Goal: Task Accomplishment & Management: Use online tool/utility

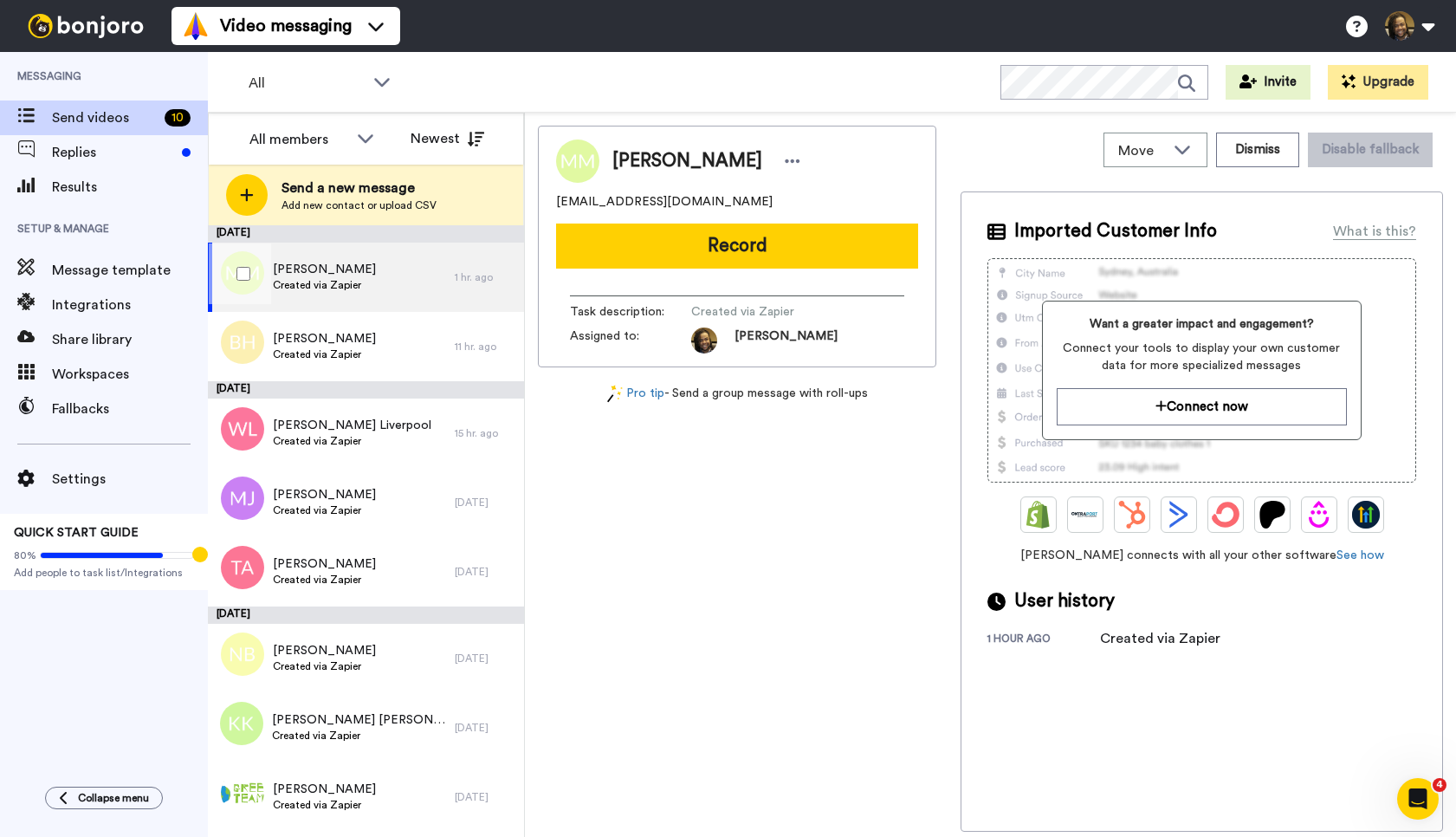
click at [406, 291] on div "[PERSON_NAME] Created via Zapier" at bounding box center [331, 277] width 246 height 69
drag, startPoint x: 725, startPoint y: 197, endPoint x: 552, endPoint y: 202, distance: 173.1
click at [540, 199] on div "[PERSON_NAME] [EMAIL_ADDRESS][DOMAIN_NAME] Record Task description : Created vi…" at bounding box center [736, 245] width 398 height 242
copy span "[EMAIL_ADDRESS][DOMAIN_NAME]"
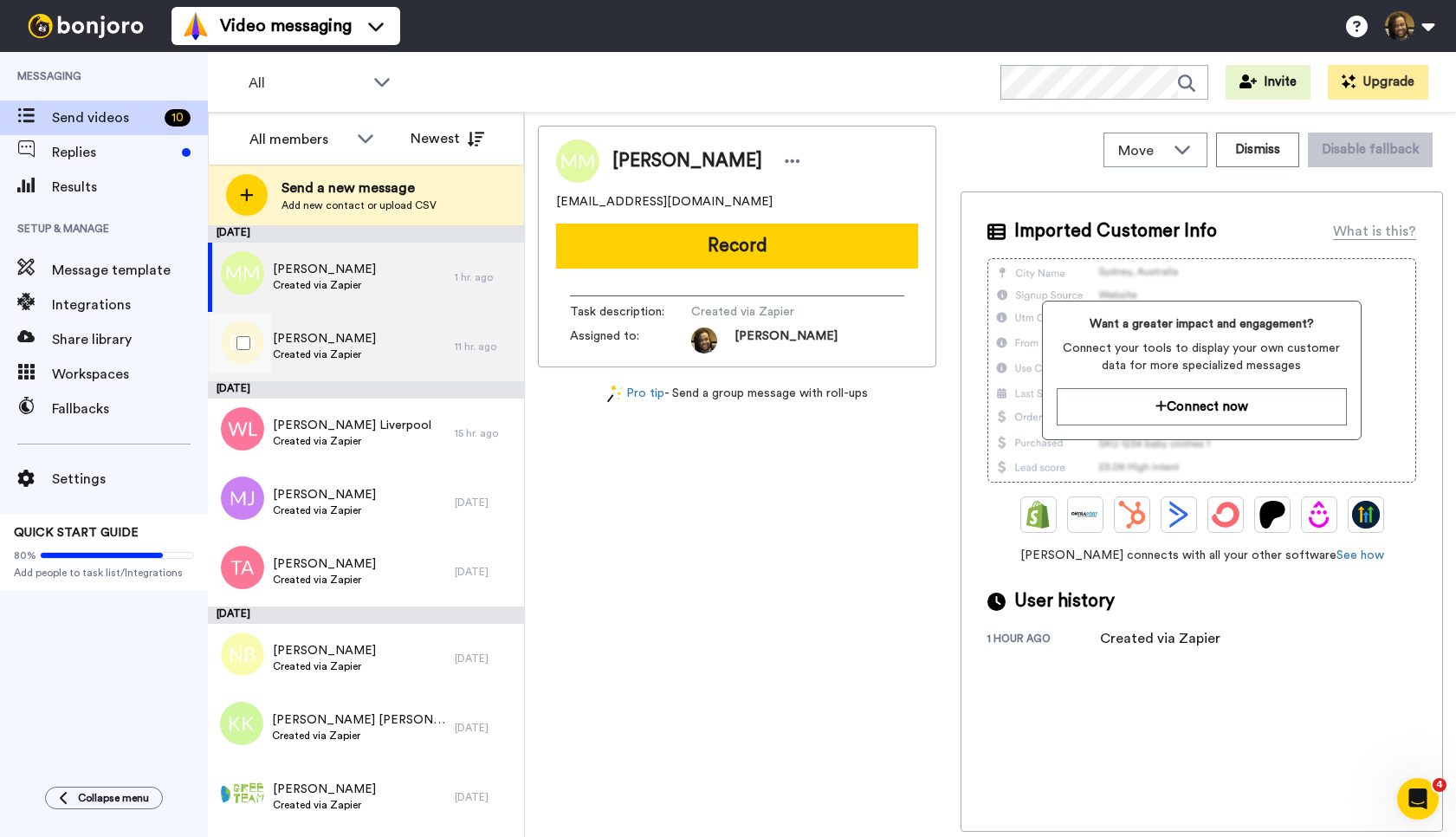
click at [423, 346] on div "[PERSON_NAME] Created via Zapier" at bounding box center [331, 346] width 246 height 69
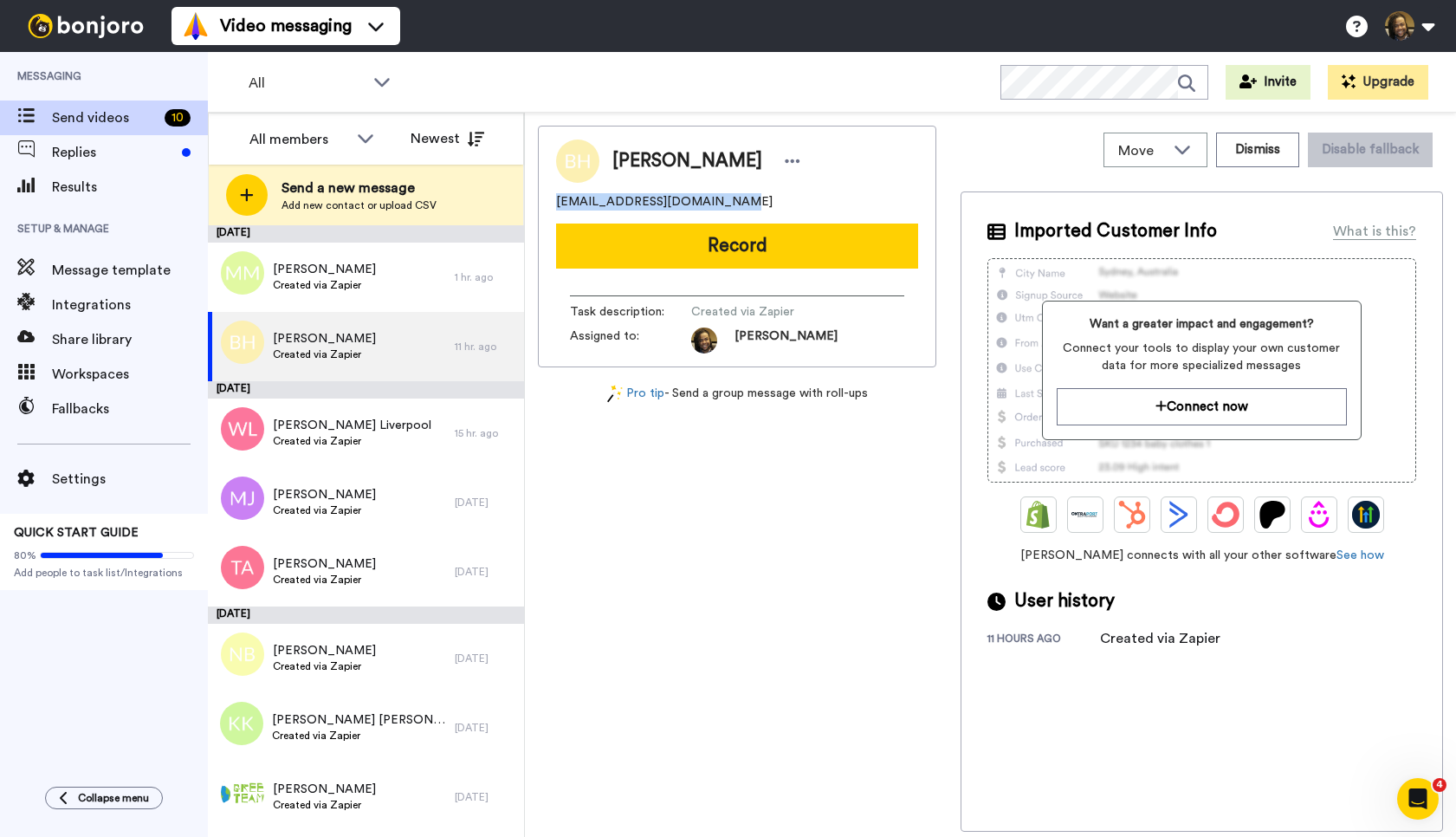
drag, startPoint x: 697, startPoint y: 194, endPoint x: 562, endPoint y: 202, distance: 135.2
click at [534, 198] on div "Move WORKSPACES View all Onboarding New Member + Add a new workspace Dismiss Di…" at bounding box center [991, 474] width 931 height 724
copy span "[EMAIL_ADDRESS][DOMAIN_NAME]"
click at [784, 159] on icon at bounding box center [792, 161] width 16 height 18
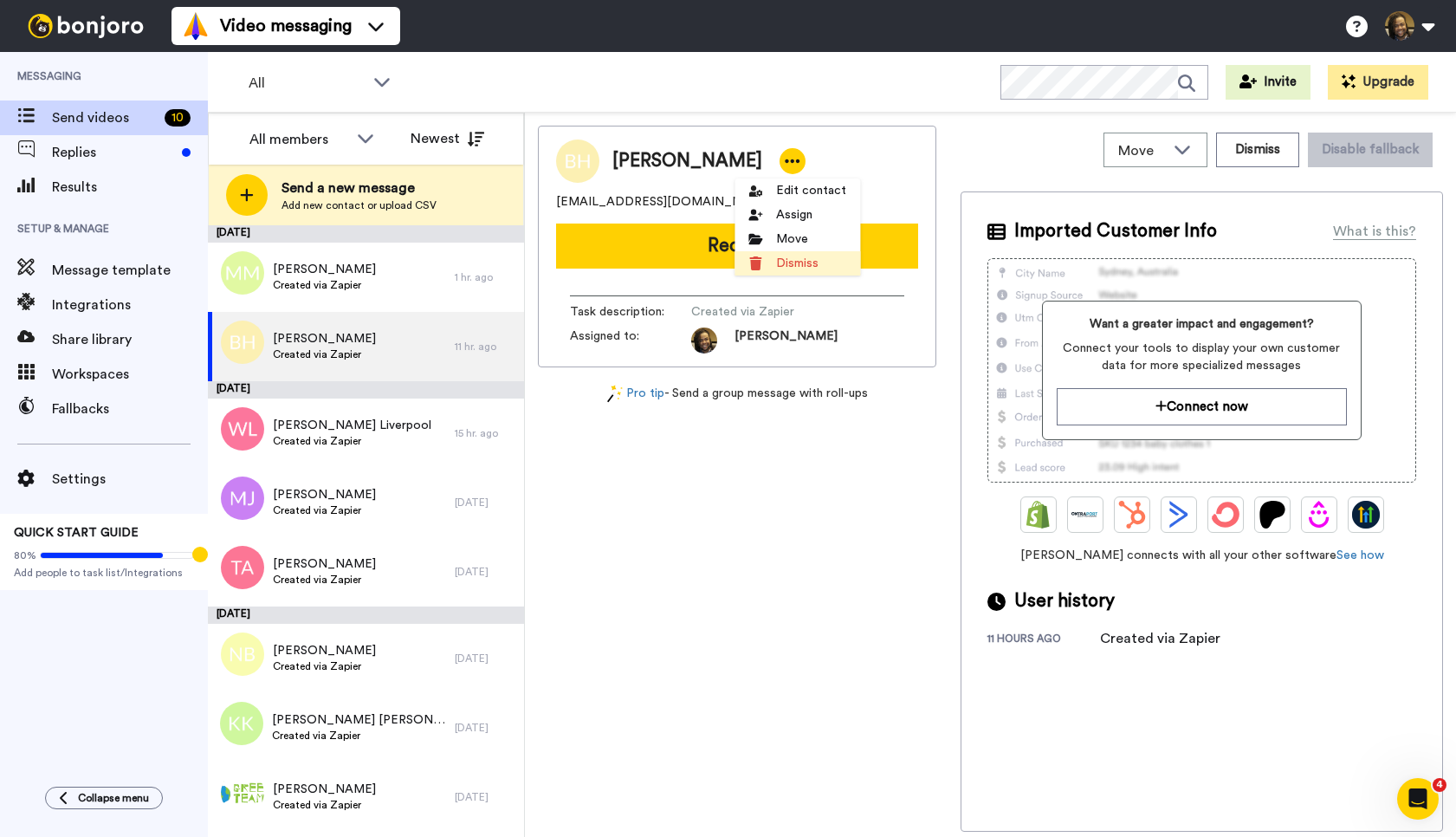
click at [783, 263] on li "Dismiss" at bounding box center [797, 263] width 125 height 24
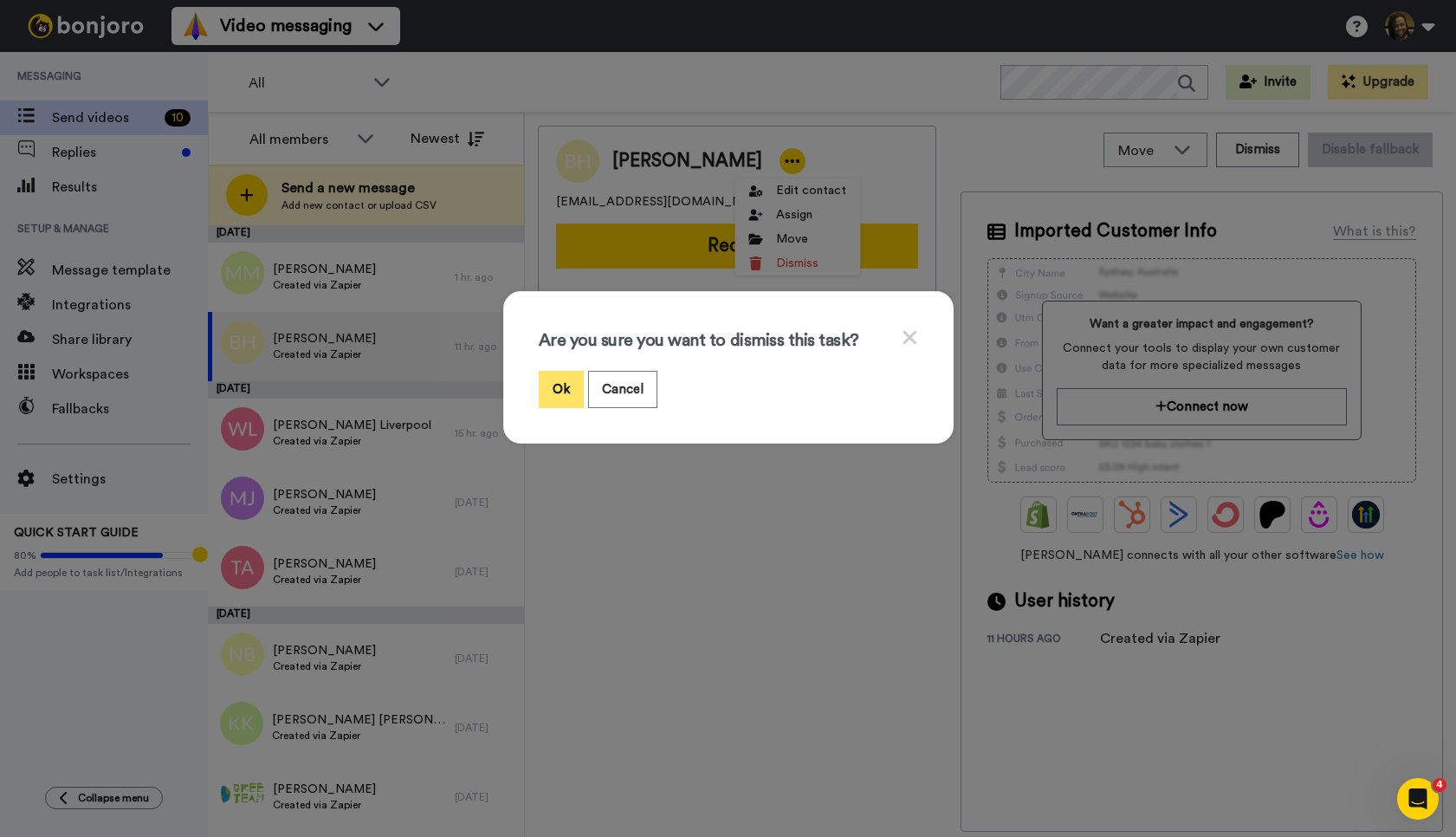
click at [567, 382] on button "Ok" at bounding box center [561, 389] width 45 height 37
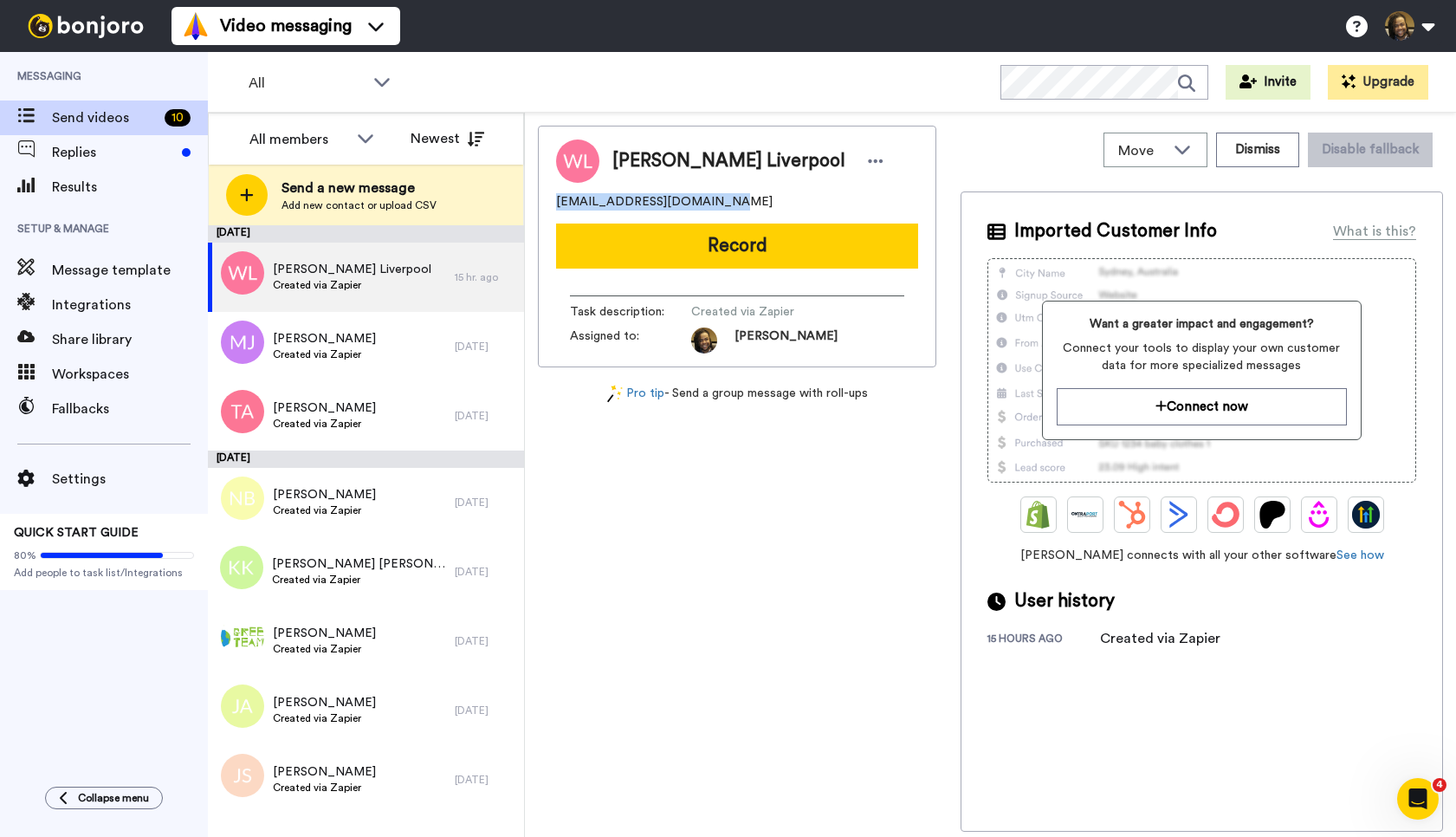
drag, startPoint x: 726, startPoint y: 194, endPoint x: 550, endPoint y: 198, distance: 176.0
click at [550, 198] on div "[PERSON_NAME] [EMAIL_ADDRESS][DOMAIN_NAME] Record Task description : Created vi…" at bounding box center [736, 245] width 398 height 242
copy span "[EMAIL_ADDRESS][DOMAIN_NAME]"
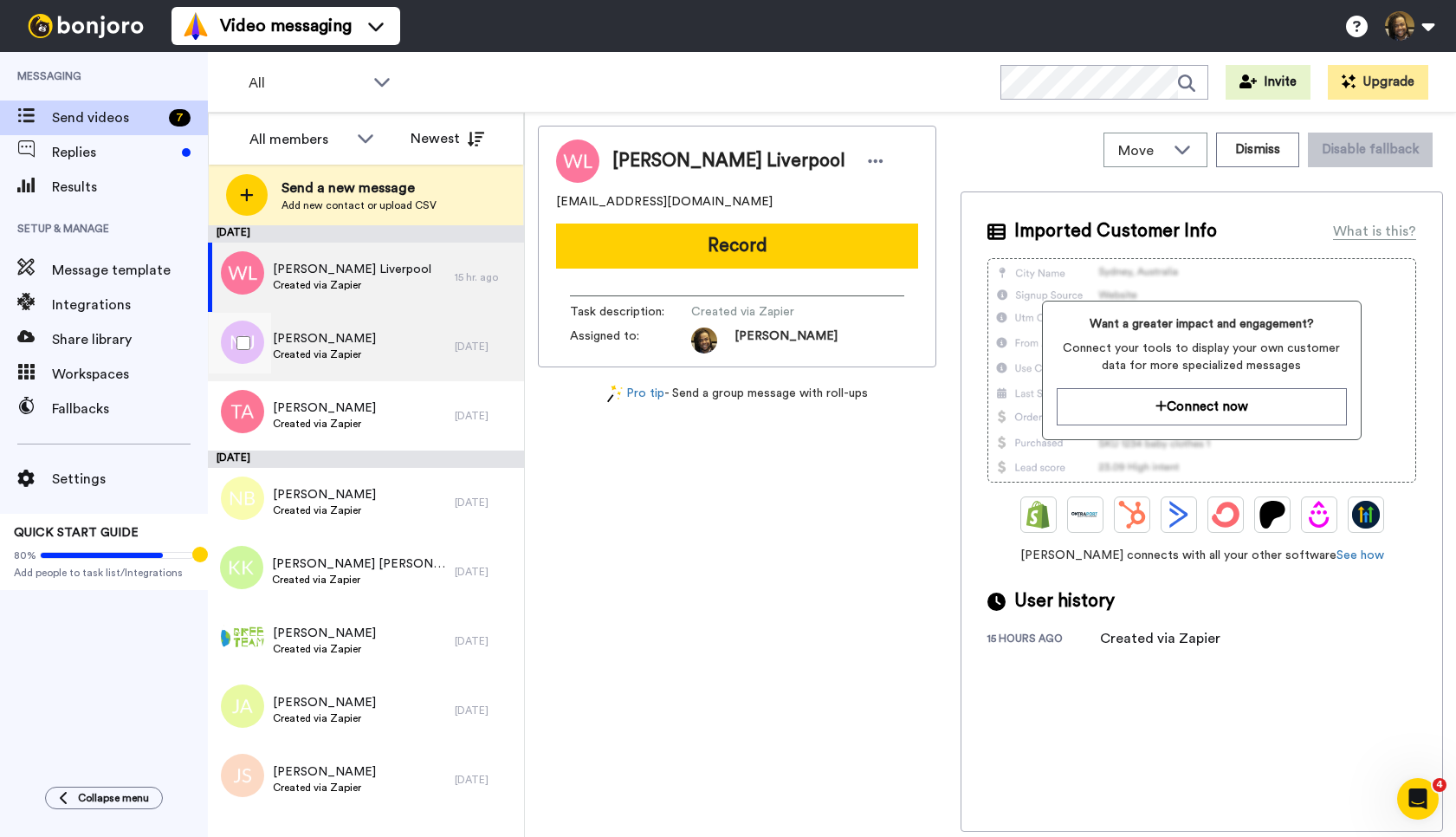
click at [401, 346] on div "[PERSON_NAME] Created via Zapier" at bounding box center [331, 346] width 246 height 69
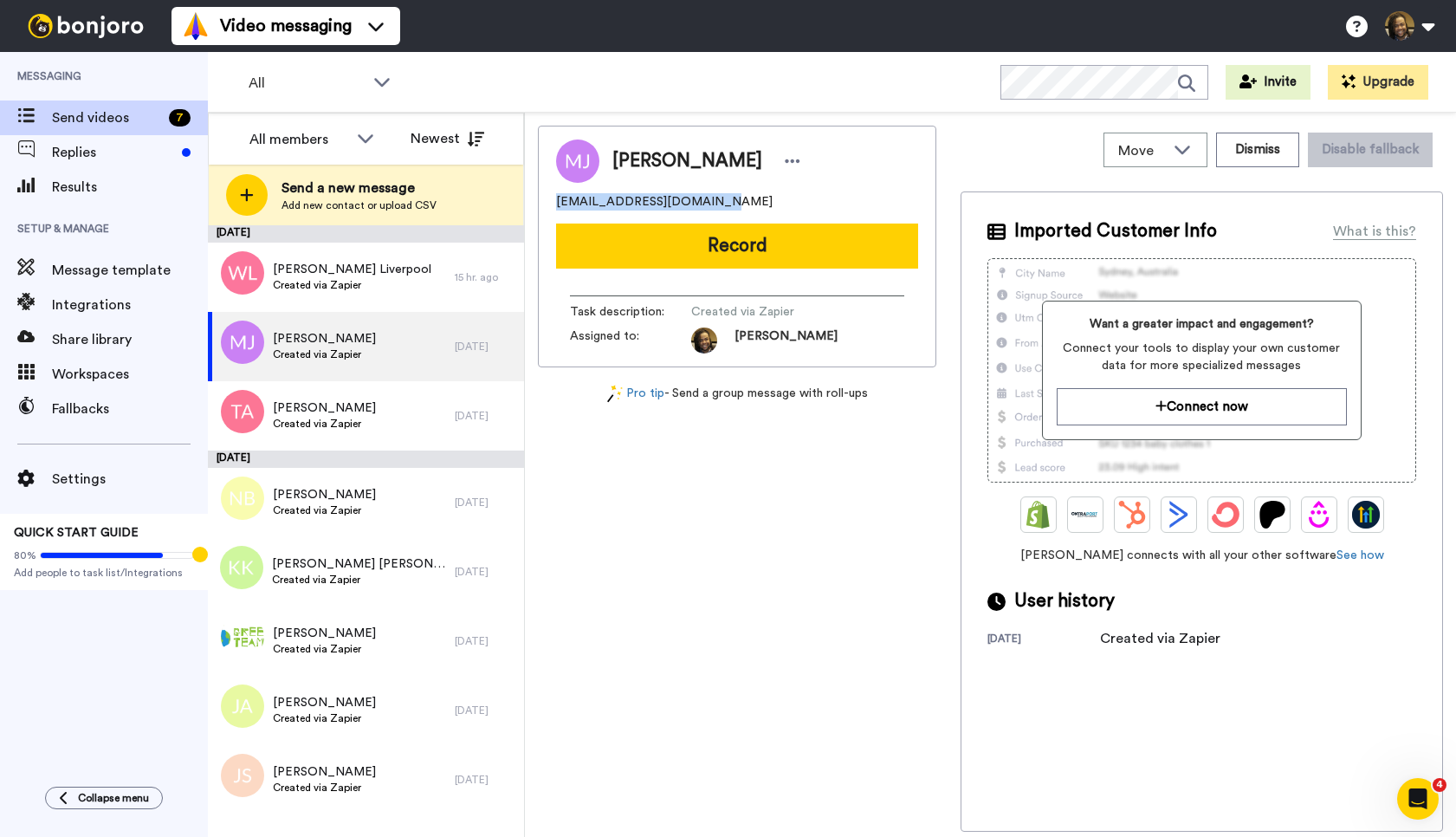
drag, startPoint x: 720, startPoint y: 204, endPoint x: 579, endPoint y: 199, distance: 141.1
click at [540, 198] on div "[PERSON_NAME] [EMAIL_ADDRESS][DOMAIN_NAME] Record Task description : Created vi…" at bounding box center [736, 245] width 398 height 242
copy span "[EMAIL_ADDRESS][DOMAIN_NAME]"
drag, startPoint x: 801, startPoint y: 160, endPoint x: 775, endPoint y: 155, distance: 26.5
click at [800, 160] on div at bounding box center [792, 160] width 26 height 26
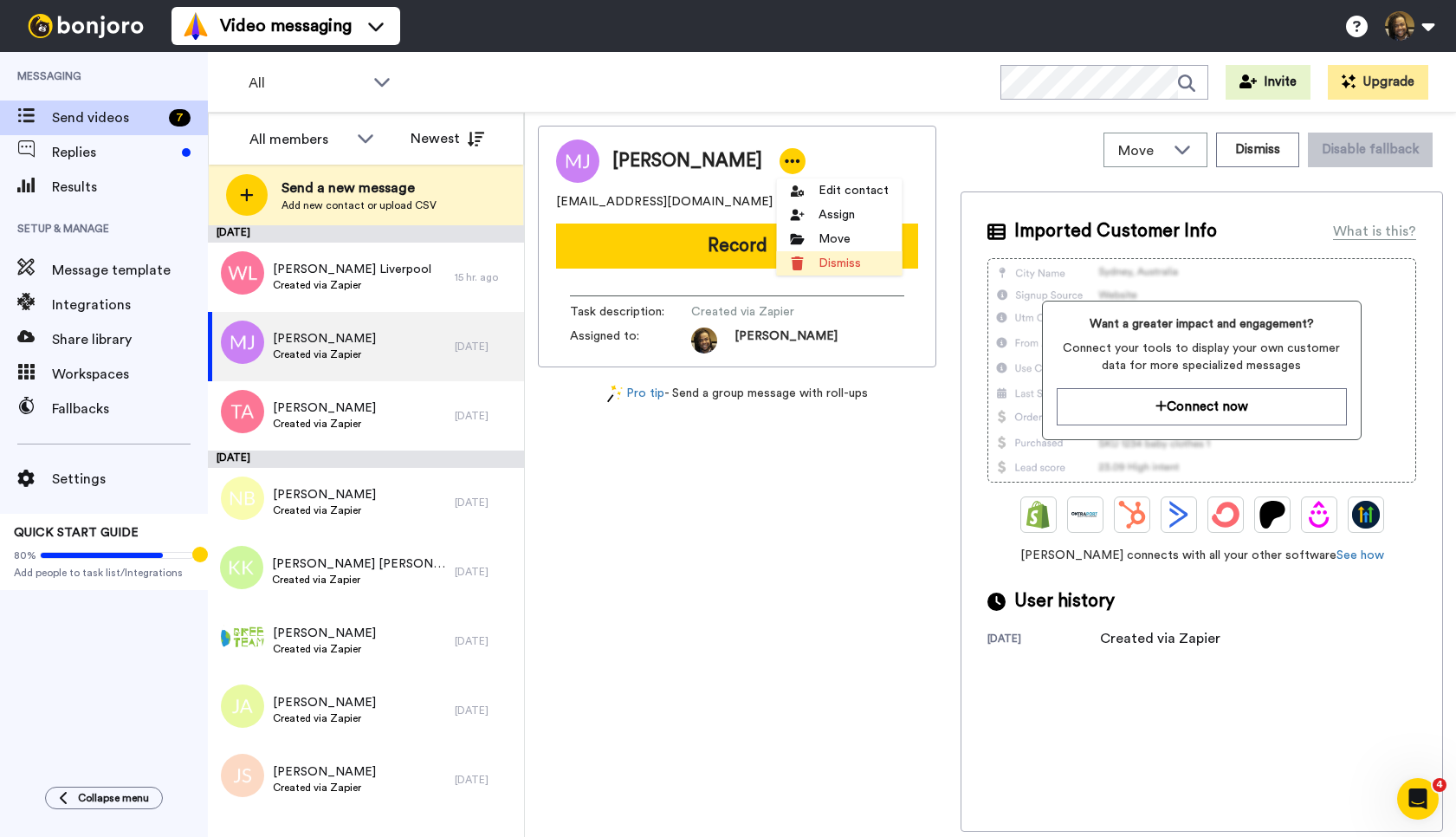
click at [833, 259] on li "Dismiss" at bounding box center [839, 263] width 125 height 24
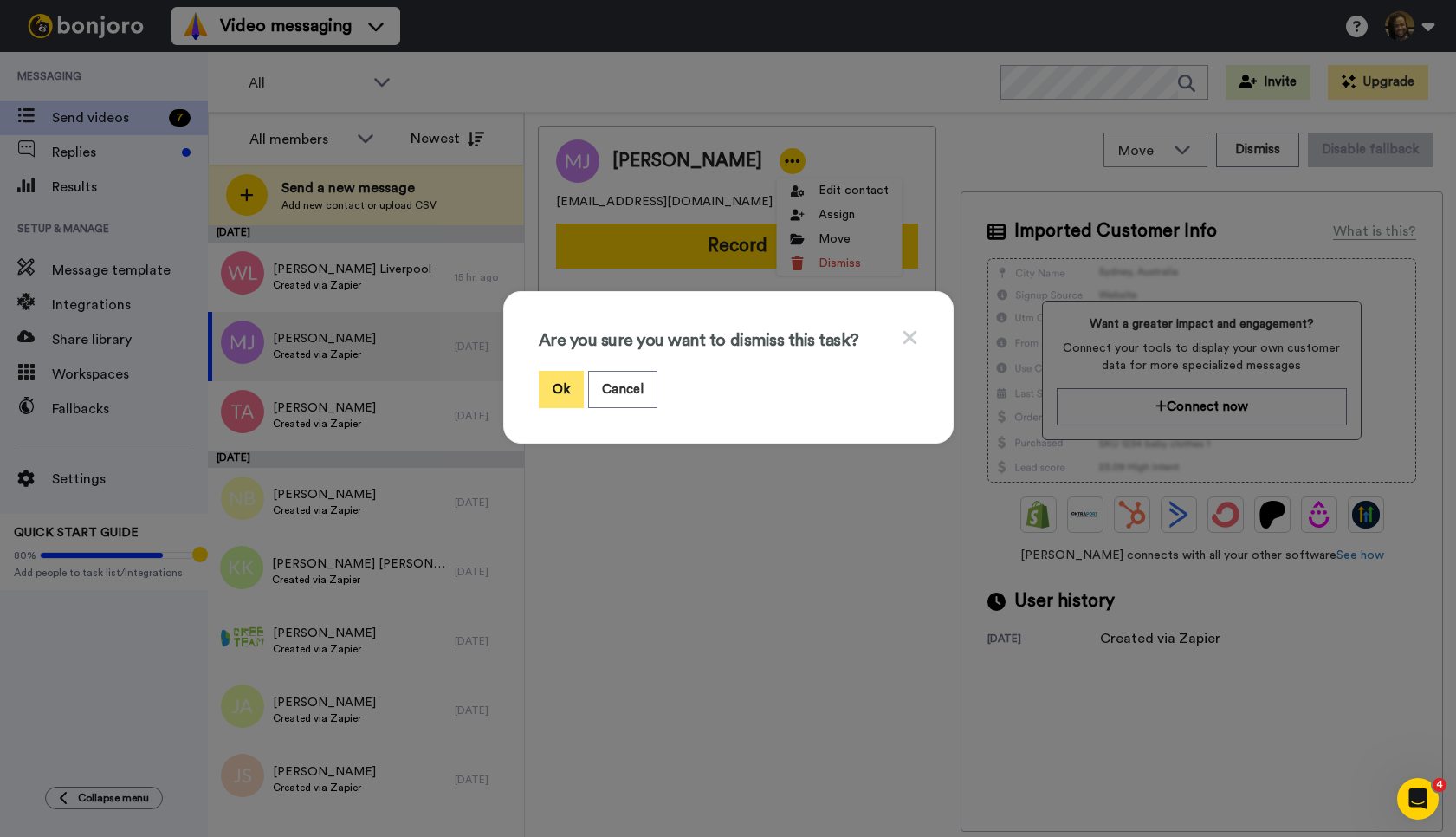
click at [559, 389] on button "Ok" at bounding box center [561, 389] width 45 height 37
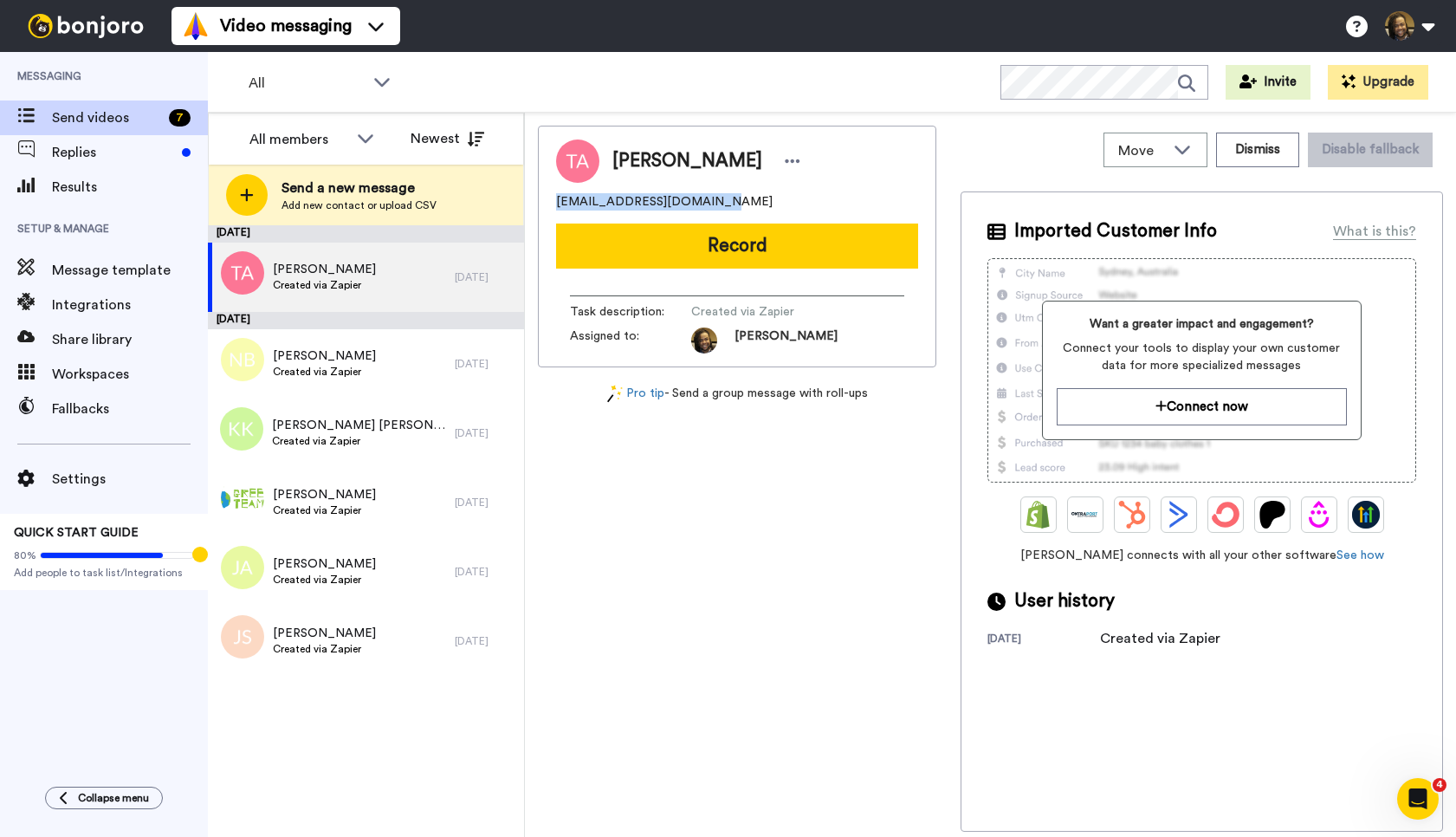
drag, startPoint x: 722, startPoint y: 203, endPoint x: 564, endPoint y: 203, distance: 158.0
click at [552, 201] on div "[PERSON_NAME] [EMAIL_ADDRESS][DOMAIN_NAME] Record Task description : Created vi…" at bounding box center [736, 245] width 398 height 242
copy span "[EMAIL_ADDRESS][DOMAIN_NAME]"
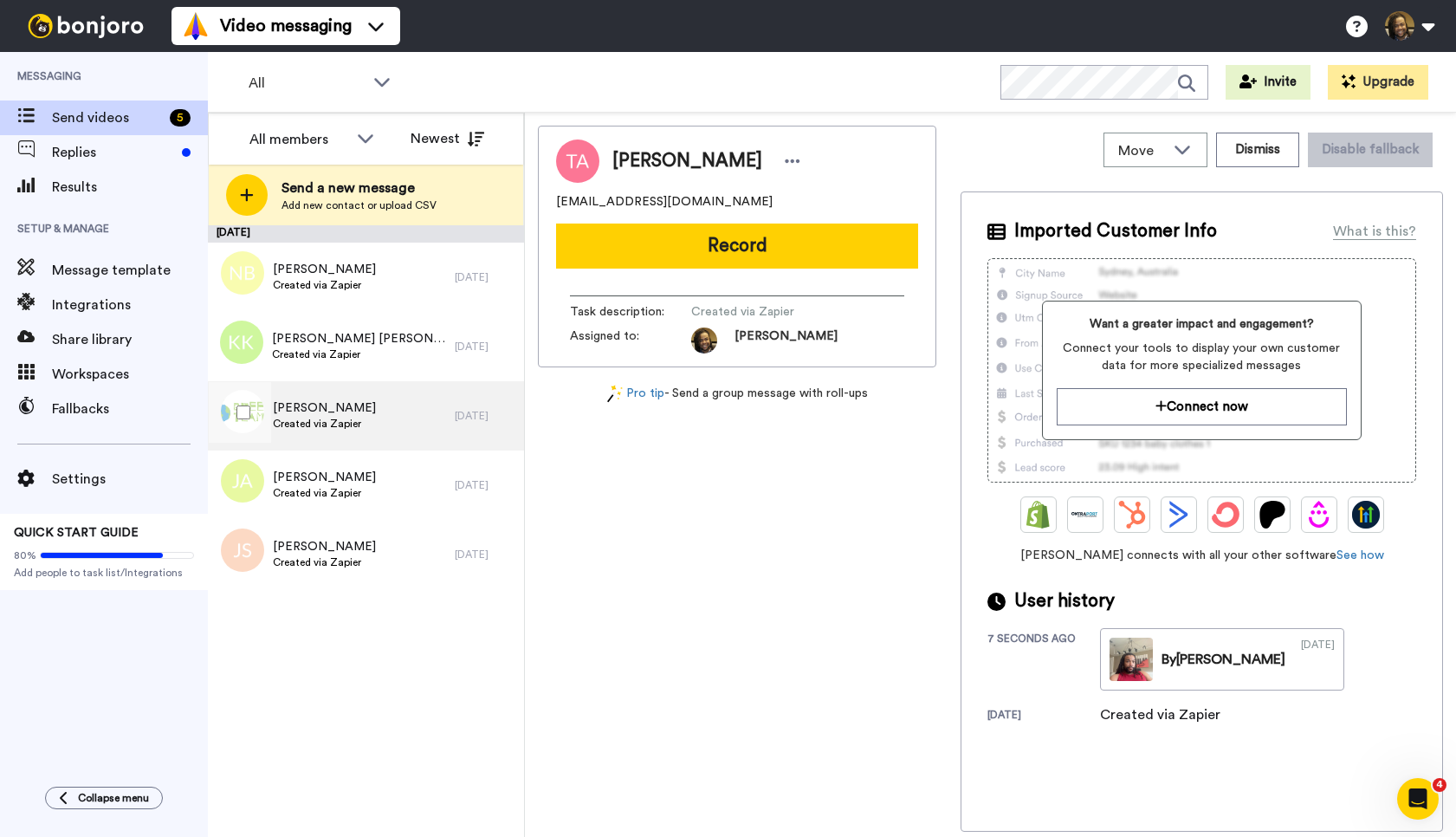
click at [345, 386] on div "[PERSON_NAME] Created via Zapier" at bounding box center [331, 416] width 246 height 69
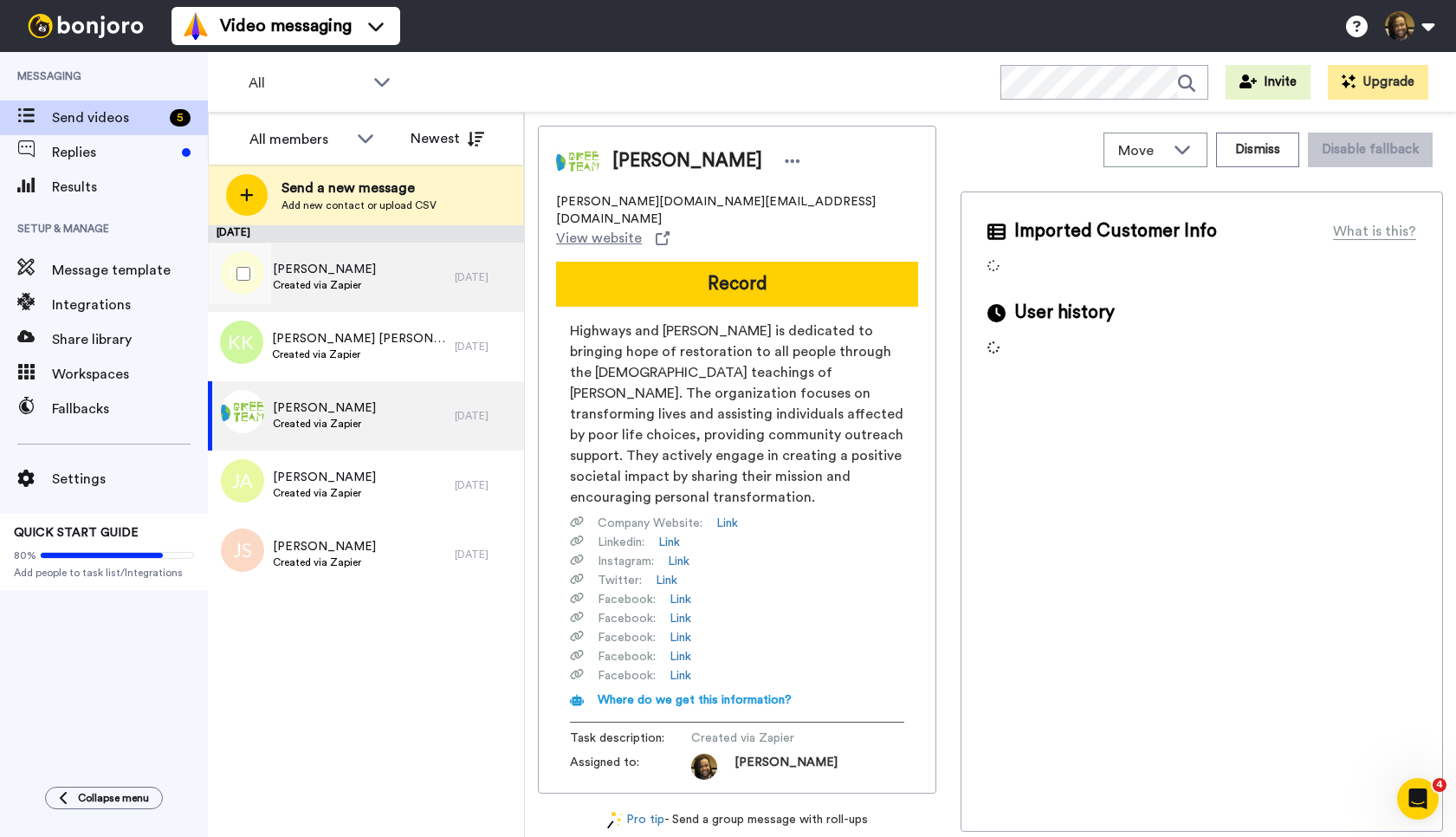
click at [368, 267] on div "[PERSON_NAME] Created via Zapier" at bounding box center [331, 277] width 246 height 69
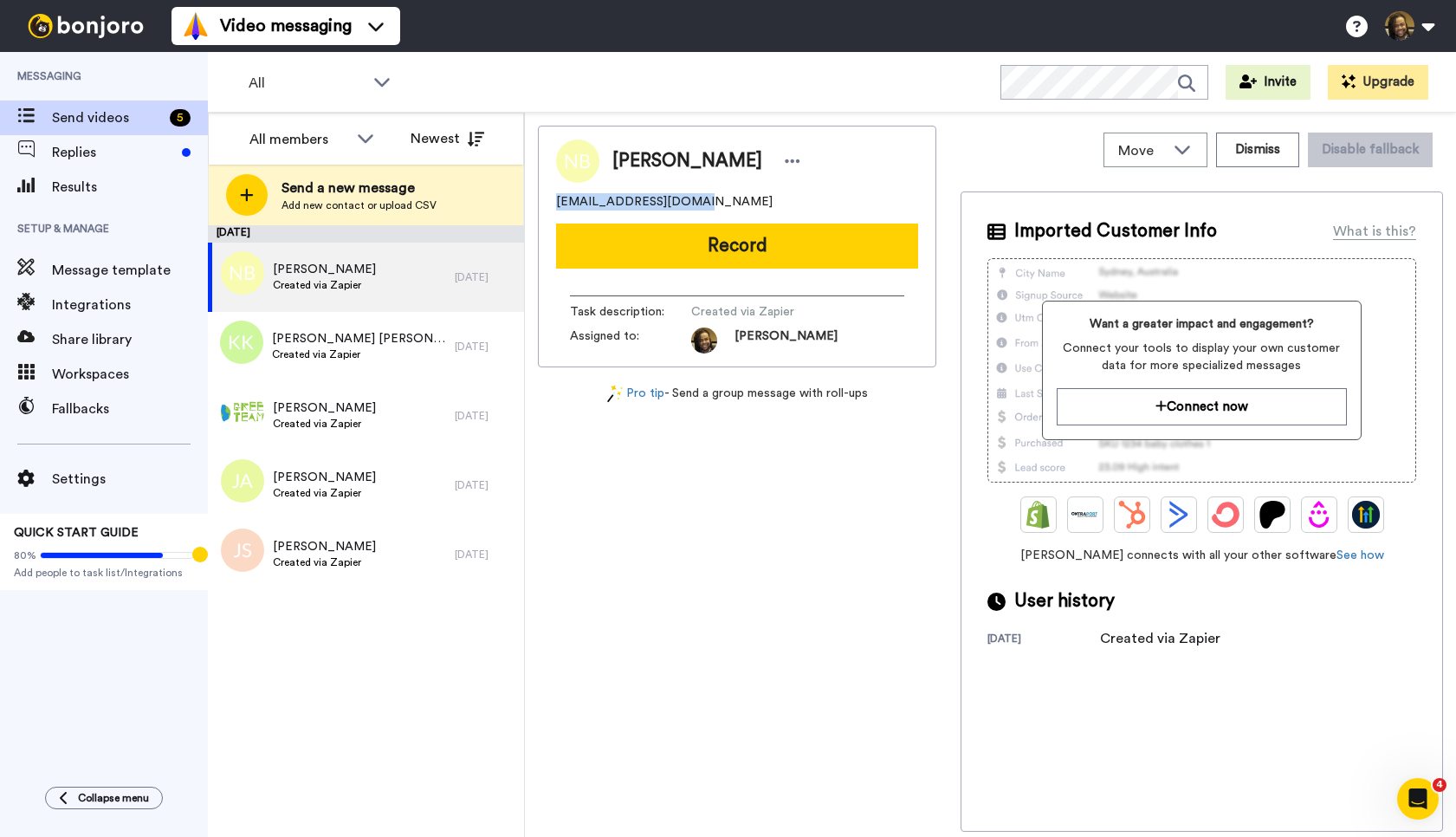
drag, startPoint x: 705, startPoint y: 194, endPoint x: 570, endPoint y: 201, distance: 135.2
click at [549, 193] on div "[PERSON_NAME] [EMAIL_ADDRESS][DOMAIN_NAME] Record Task description : Created vi…" at bounding box center [736, 245] width 398 height 242
copy span "[EMAIL_ADDRESS][DOMAIN_NAME]"
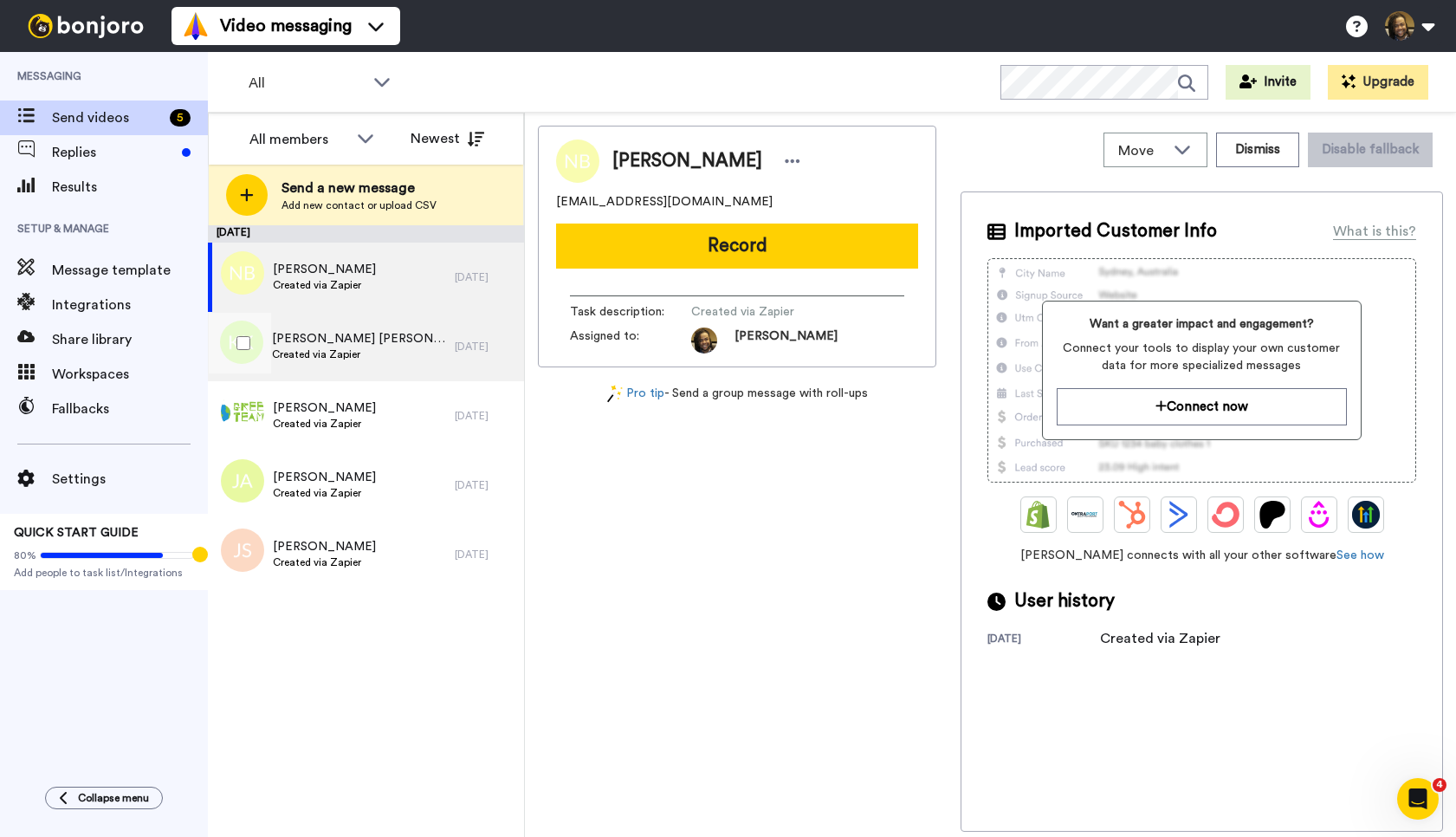
click at [393, 342] on span "[PERSON_NAME] [PERSON_NAME]" at bounding box center [359, 338] width 174 height 18
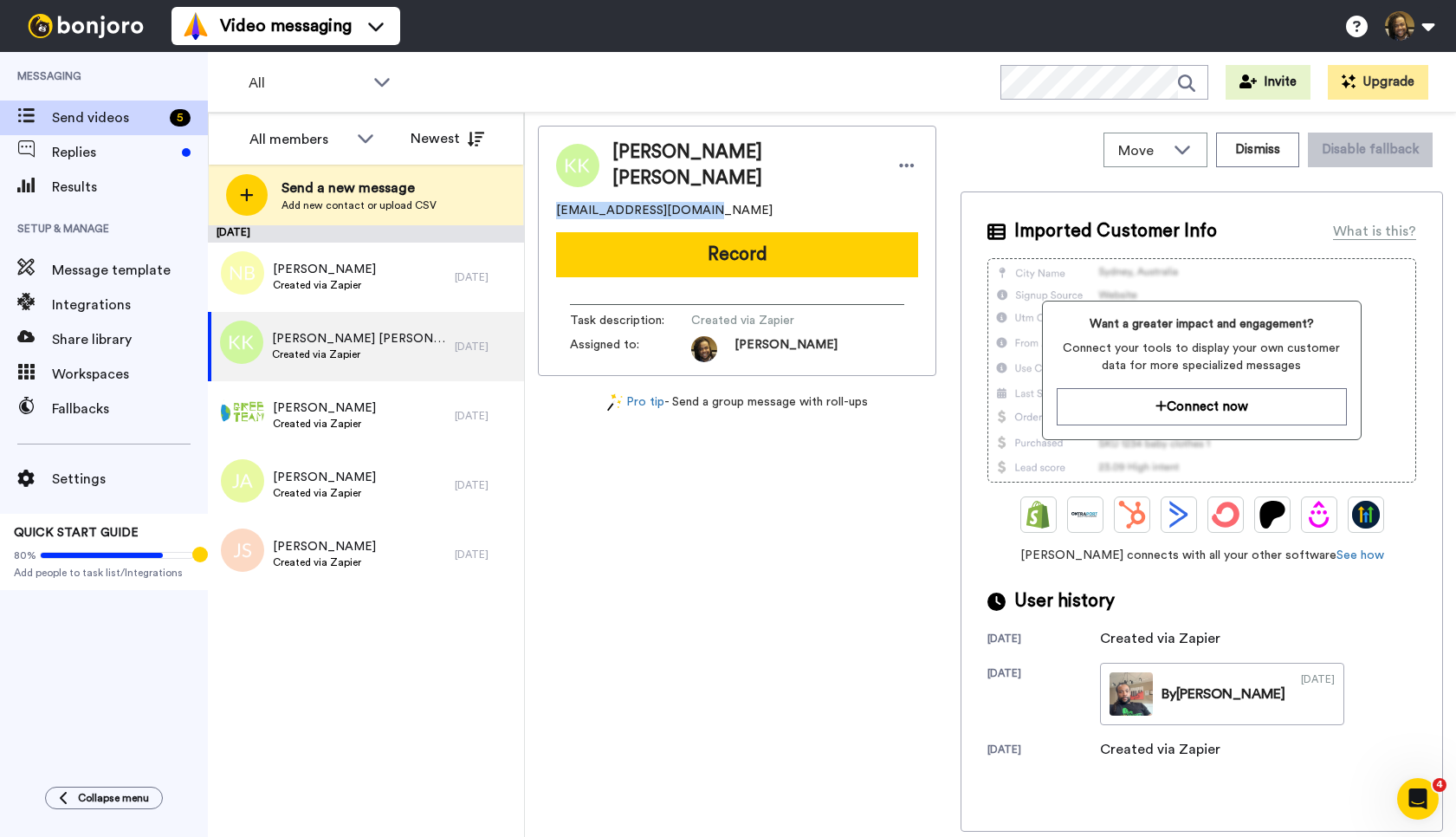
drag, startPoint x: 720, startPoint y: 198, endPoint x: 548, endPoint y: 207, distance: 172.2
click at [548, 207] on div "[PERSON_NAME] [PERSON_NAME] [EMAIL_ADDRESS][DOMAIN_NAME] Record Task descriptio…" at bounding box center [736, 250] width 398 height 250
copy span "[EMAIL_ADDRESS][DOMAIN_NAME]"
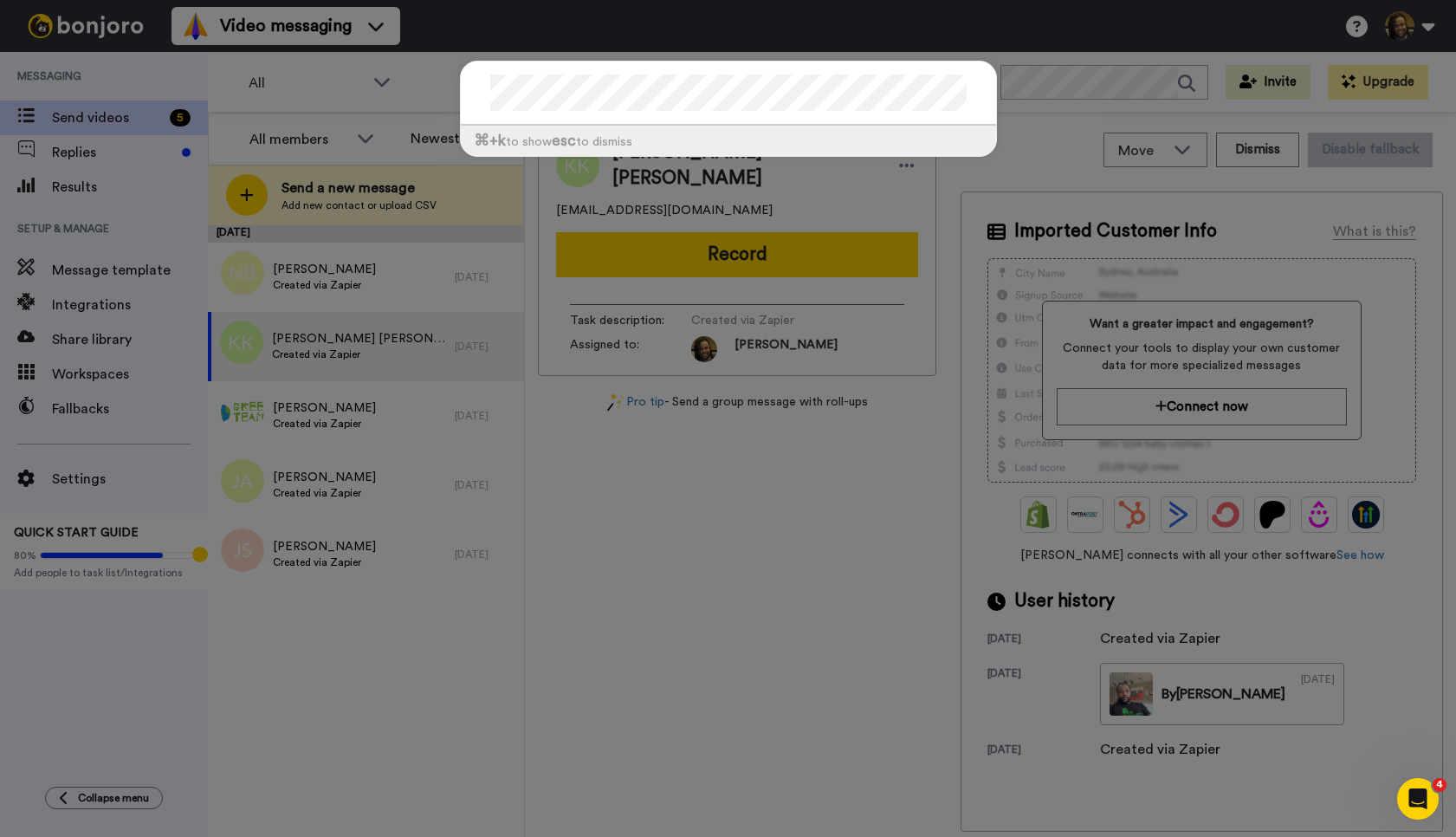
click at [496, 382] on div "⌘ +k to show esc to dismiss" at bounding box center [728, 418] width 1456 height 837
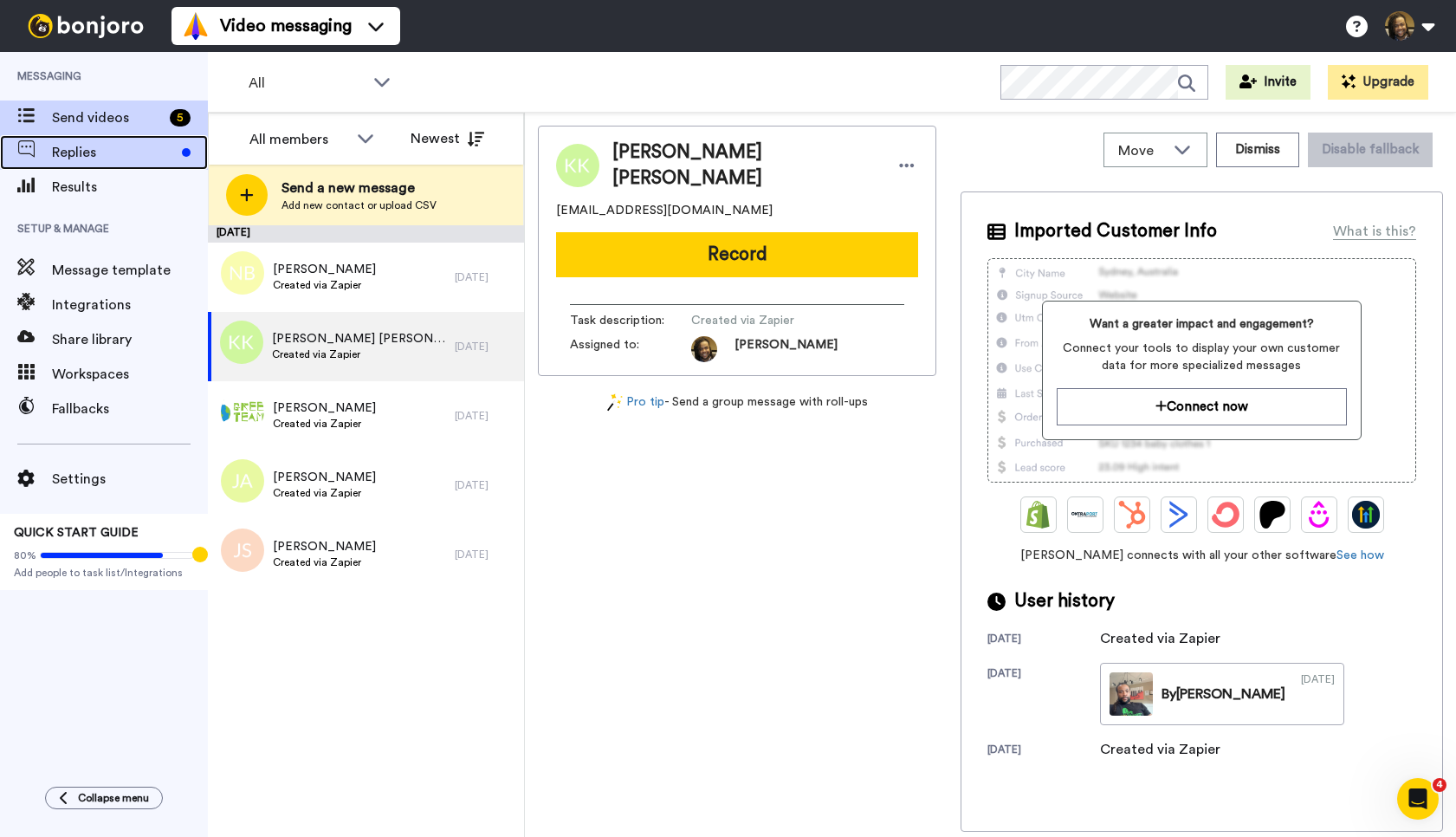
click at [81, 159] on span "Replies" at bounding box center [113, 152] width 123 height 21
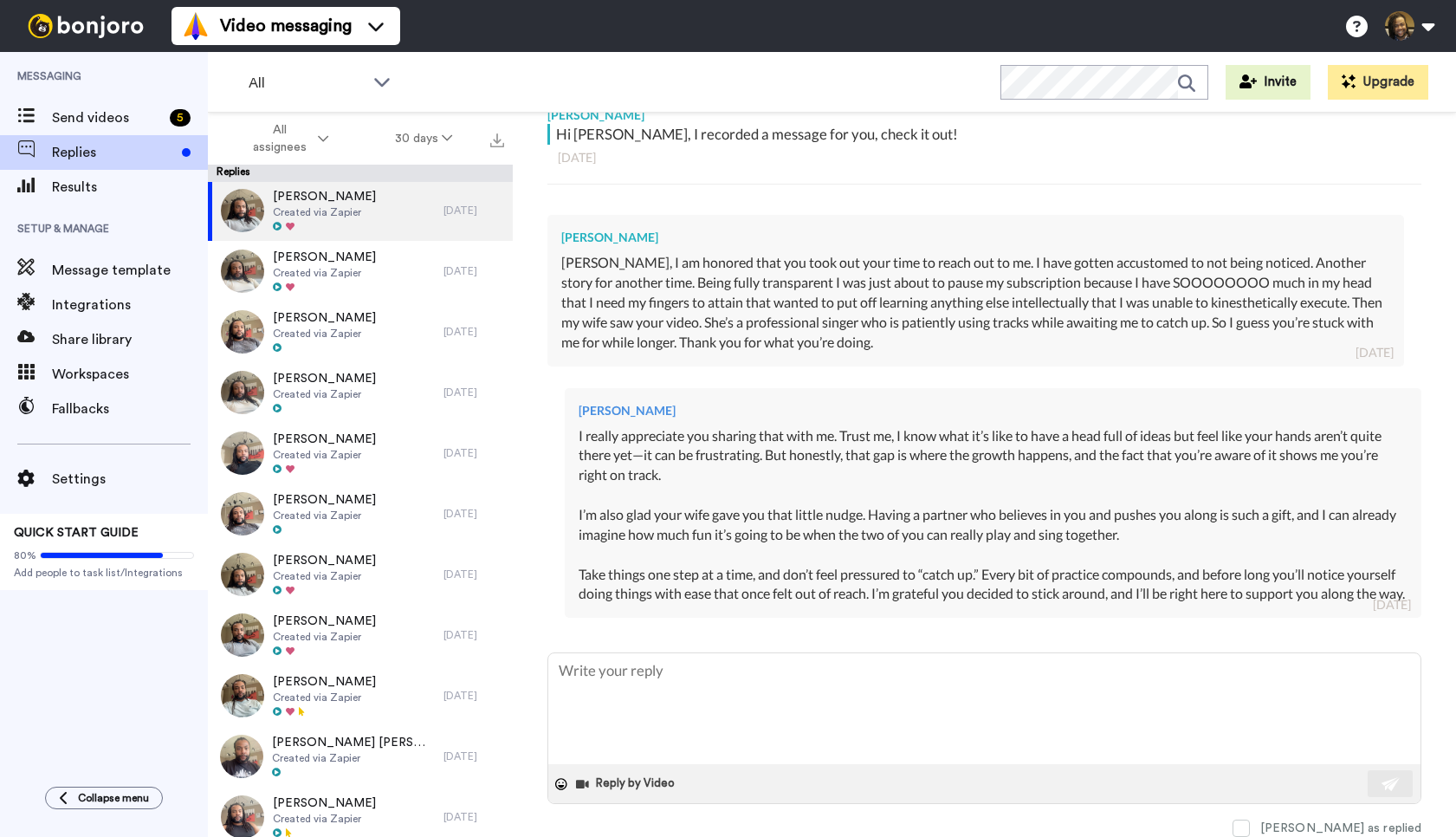
scroll to position [328, 0]
type textarea "x"
